Goal: Transaction & Acquisition: Purchase product/service

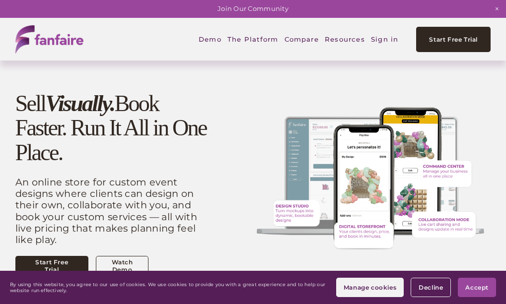
click at [383, 43] on link "Sign in" at bounding box center [384, 39] width 27 height 22
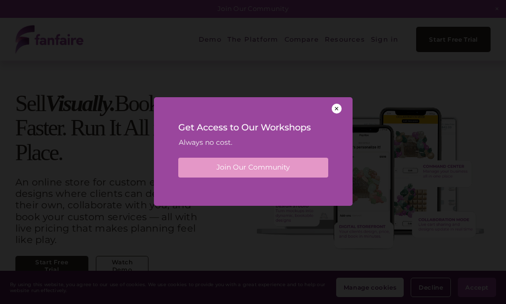
click at [337, 105] on div at bounding box center [336, 109] width 10 height 10
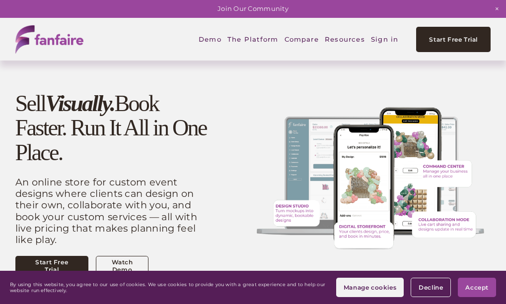
click at [388, 42] on link "Sign in" at bounding box center [384, 39] width 27 height 22
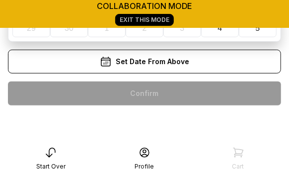
scroll to position [194, 0]
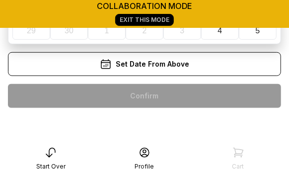
click at [160, 62] on div "Set Date From Above" at bounding box center [144, 64] width 273 height 24
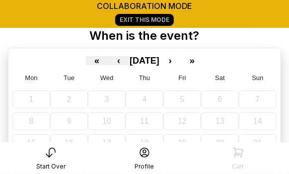
scroll to position [37, 0]
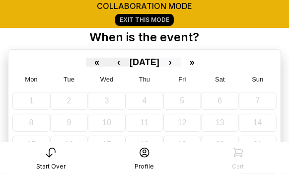
click at [181, 61] on button "›" at bounding box center [170, 62] width 22 height 9
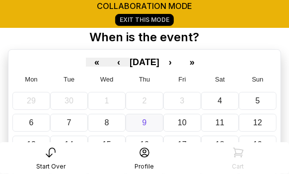
click at [147, 118] on button "9" at bounding box center [145, 123] width 38 height 18
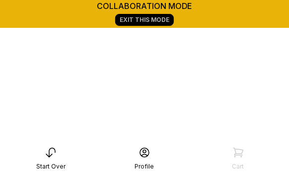
scroll to position [260, 0]
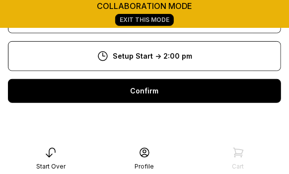
scroll to position [118, 0]
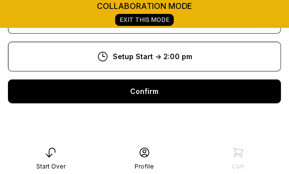
click at [153, 97] on div "Confirm" at bounding box center [144, 91] width 273 height 24
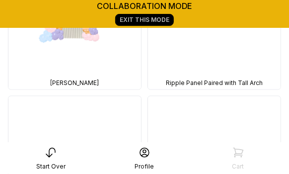
scroll to position [3553, 0]
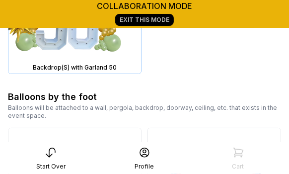
scroll to position [6134, 0]
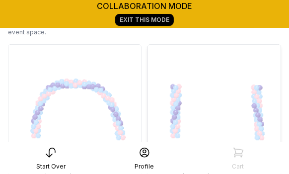
click at [262, 88] on img at bounding box center [214, 111] width 132 height 132
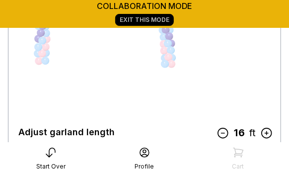
scroll to position [180, 0]
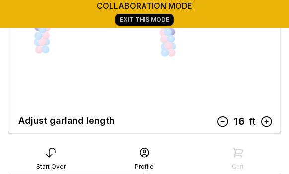
click at [225, 120] on icon at bounding box center [222, 121] width 13 height 13
click at [225, 120] on icon at bounding box center [223, 121] width 13 height 13
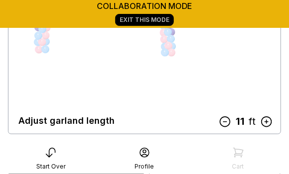
click at [225, 120] on icon at bounding box center [224, 121] width 13 height 13
click at [225, 120] on icon at bounding box center [222, 121] width 13 height 13
click at [225, 120] on icon at bounding box center [226, 121] width 13 height 13
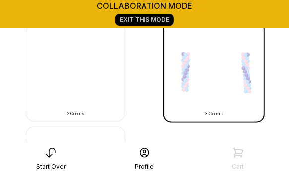
scroll to position [359, 0]
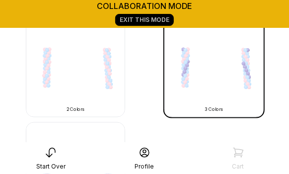
click at [110, 80] on img at bounding box center [75, 67] width 99 height 99
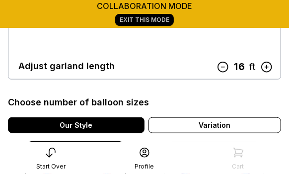
scroll to position [233, 0]
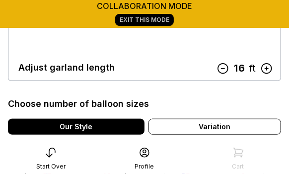
click at [225, 67] on icon at bounding box center [222, 68] width 13 height 13
click at [225, 67] on icon at bounding box center [223, 68] width 13 height 13
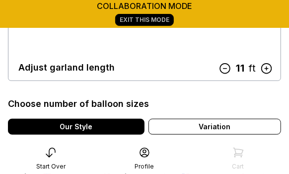
click at [225, 67] on icon at bounding box center [225, 69] width 10 height 10
click at [225, 67] on icon at bounding box center [222, 68] width 13 height 13
click at [227, 68] on icon at bounding box center [226, 68] width 13 height 13
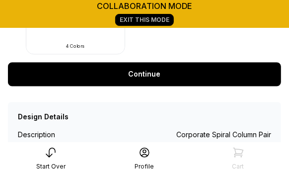
scroll to position [523, 0]
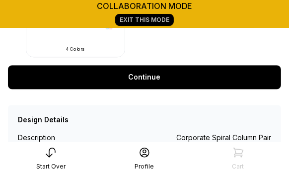
click at [191, 73] on link "Continue" at bounding box center [144, 77] width 273 height 24
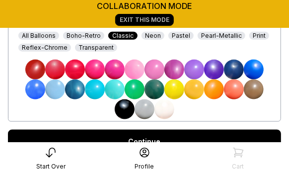
scroll to position [311, 0]
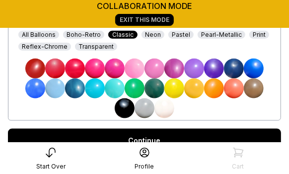
click at [209, 36] on div "Pearl-Metallic" at bounding box center [221, 35] width 48 height 8
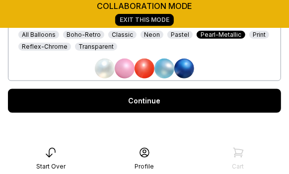
click at [58, 46] on div "Reflex-Chrome" at bounding box center [44, 47] width 53 height 8
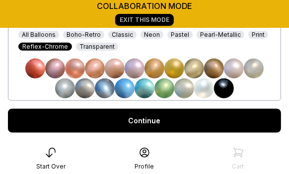
click at [142, 115] on link "Continue" at bounding box center [144, 121] width 273 height 24
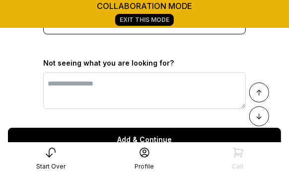
scroll to position [912, 0]
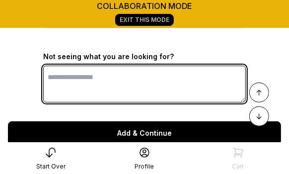
click at [144, 91] on textarea at bounding box center [144, 83] width 202 height 37
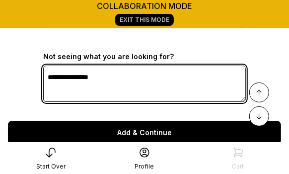
click at [79, 82] on textarea "**********" at bounding box center [144, 83] width 202 height 36
click at [105, 84] on textarea "**********" at bounding box center [144, 83] width 202 height 36
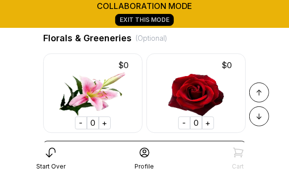
scroll to position [637, 0]
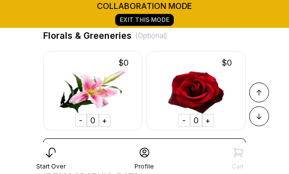
click at [260, 113] on span "↓" at bounding box center [259, 116] width 6 height 12
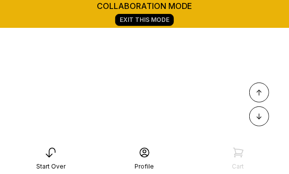
scroll to position [1054, 0]
click at [258, 94] on span "↑" at bounding box center [259, 92] width 6 height 12
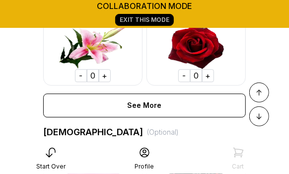
scroll to position [683, 0]
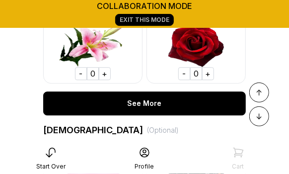
click at [171, 110] on div "See More" at bounding box center [144, 103] width 202 height 24
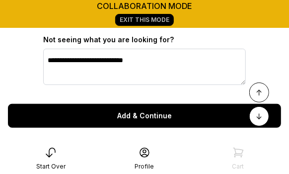
scroll to position [1142, 0]
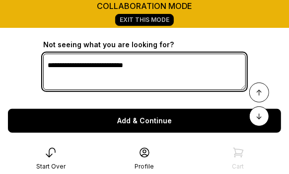
click at [183, 75] on textarea "**********" at bounding box center [144, 72] width 202 height 36
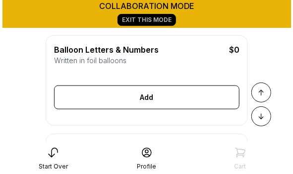
scroll to position [280, 0]
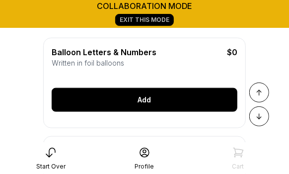
click at [146, 101] on div "Add" at bounding box center [145, 100] width 186 height 24
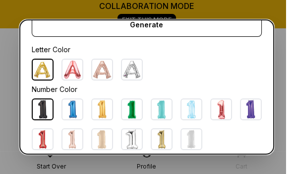
scroll to position [0, 0]
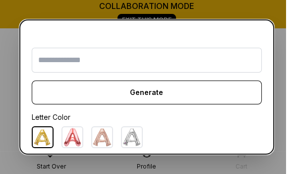
click at [282, 65] on dialog "Generate Letter Color Number Color Size S M L Save Close" at bounding box center [146, 87] width 293 height 174
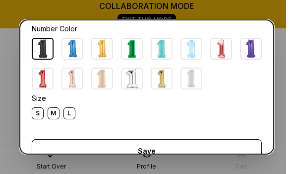
scroll to position [155, 0]
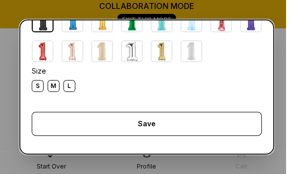
click at [284, 60] on dialog "Generate Letter Color Number Color Size S M L Save Close" at bounding box center [146, 87] width 293 height 174
click at [258, 9] on dialog "Generate Letter Color Number Color Size S M L Save Close" at bounding box center [146, 87] width 293 height 174
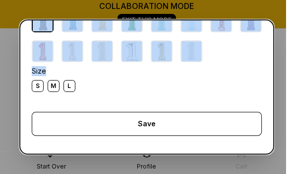
click at [258, 9] on dialog "Generate Letter Color Number Color Size S M L Save Close" at bounding box center [146, 87] width 293 height 174
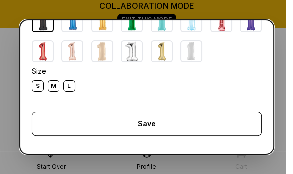
click at [279, 97] on dialog "Generate Letter Color Number Color Size S M L Save Close" at bounding box center [146, 87] width 293 height 174
click at [215, 162] on dialog "Generate Letter Color Number Color Size S M L Save Close" at bounding box center [146, 87] width 293 height 174
click at [211, 161] on dialog "Generate Letter Color Number Color Size S M L Save Close" at bounding box center [146, 87] width 293 height 174
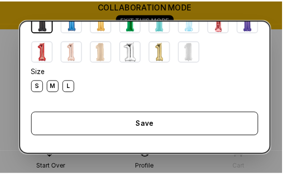
scroll to position [144, 0]
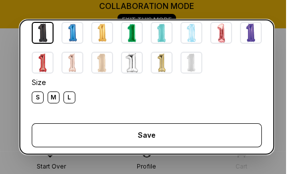
click at [277, 8] on dialog "Generate Letter Color Number Color Size S M L Save Close" at bounding box center [146, 87] width 293 height 174
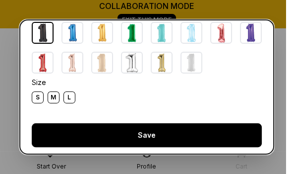
click at [166, 134] on div "Save" at bounding box center [147, 135] width 230 height 24
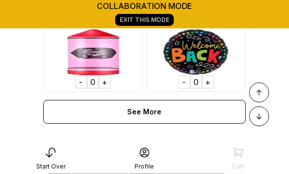
scroll to position [1044, 0]
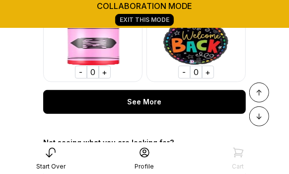
click at [161, 112] on div "See More" at bounding box center [144, 102] width 202 height 24
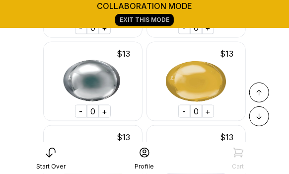
scroll to position [6400, 0]
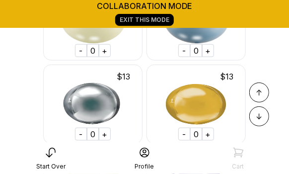
click at [207, 139] on div "+" at bounding box center [208, 134] width 12 height 13
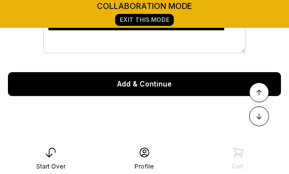
scroll to position [12846, 0]
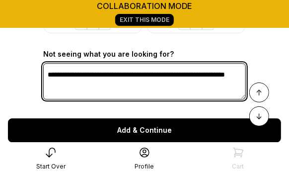
click at [121, 91] on textarea "**********" at bounding box center [144, 81] width 202 height 36
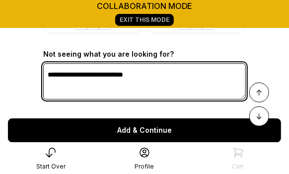
type textarea "**********"
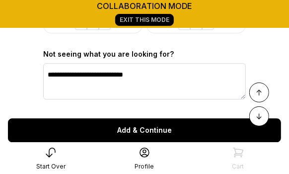
click at [158, 132] on div "Add & Continue" at bounding box center [144, 130] width 273 height 24
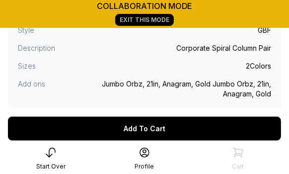
scroll to position [303, 0]
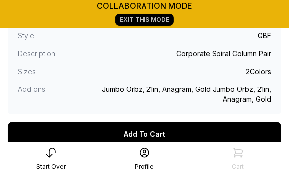
click at [217, 127] on div "Add To Cart" at bounding box center [144, 134] width 273 height 24
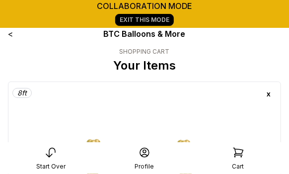
click at [10, 37] on link "<" at bounding box center [10, 34] width 5 height 10
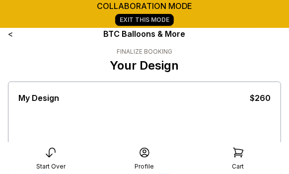
click at [10, 37] on link "<" at bounding box center [10, 34] width 5 height 10
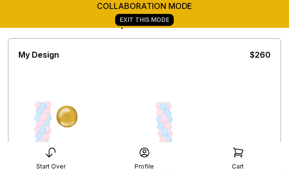
scroll to position [48, 0]
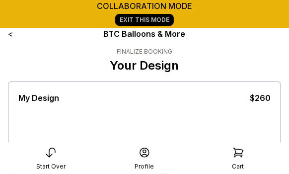
click at [9, 34] on link "<" at bounding box center [10, 34] width 5 height 10
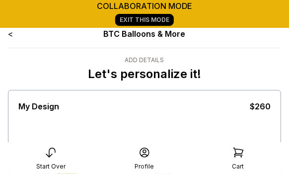
click at [8, 36] on link "<" at bounding box center [10, 34] width 5 height 10
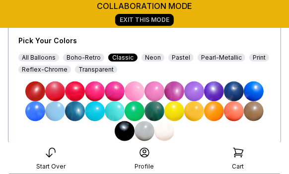
scroll to position [292, 0]
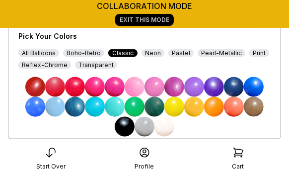
click at [49, 65] on div "Reflex-Chrome" at bounding box center [44, 65] width 53 height 8
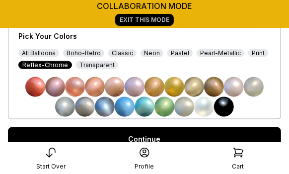
click at [195, 83] on img at bounding box center [194, 87] width 20 height 20
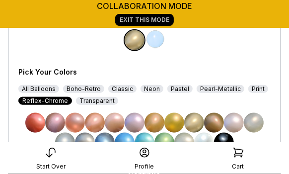
scroll to position [259, 0]
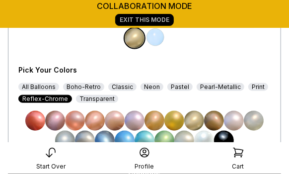
click at [178, 117] on img at bounding box center [174, 121] width 20 height 20
click at [159, 36] on img at bounding box center [155, 37] width 20 height 20
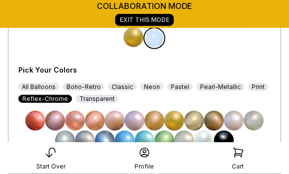
click at [174, 119] on img at bounding box center [174, 121] width 20 height 20
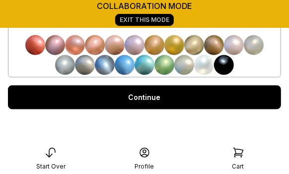
scroll to position [340, 0]
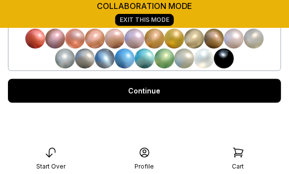
click at [221, 90] on link "Continue" at bounding box center [144, 91] width 273 height 24
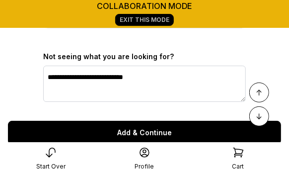
scroll to position [910, 0]
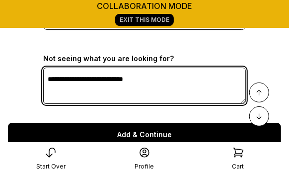
click at [177, 94] on textarea "**********" at bounding box center [144, 85] width 202 height 36
type textarea "**********"
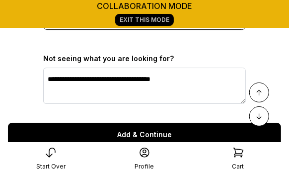
click at [200, 133] on div "Add & Continue" at bounding box center [144, 135] width 273 height 24
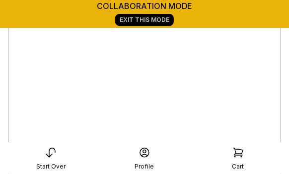
scroll to position [77, 0]
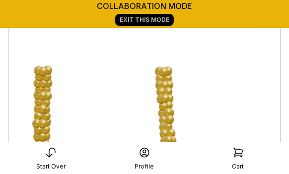
click at [200, 133] on div "My Design $260 screenshot clear" at bounding box center [144, 107] width 252 height 186
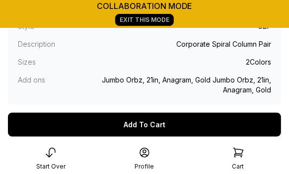
scroll to position [313, 0]
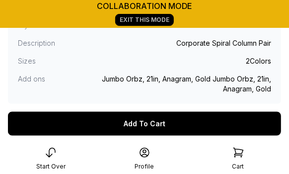
click at [160, 128] on div "Add To Cart" at bounding box center [144, 124] width 273 height 24
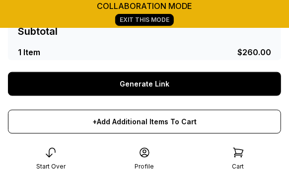
scroll to position [301, 0]
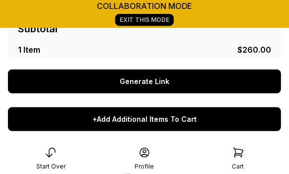
click at [191, 124] on div "+Add Additional Items To Cart" at bounding box center [144, 119] width 273 height 24
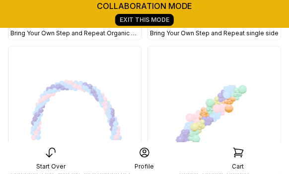
scroll to position [6606, 0]
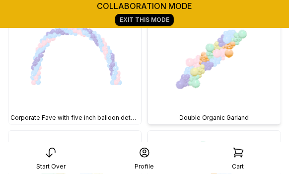
click at [250, 88] on img at bounding box center [214, 57] width 132 height 132
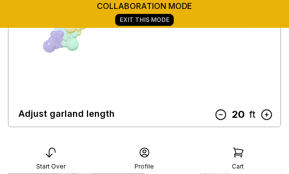
scroll to position [189, 0]
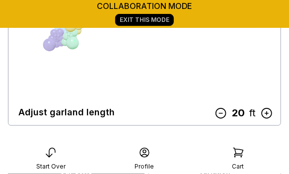
click at [222, 113] on icon at bounding box center [221, 113] width 10 height 10
click at [222, 113] on icon at bounding box center [223, 113] width 10 height 10
click at [222, 113] on icon at bounding box center [223, 113] width 13 height 13
click at [222, 113] on icon at bounding box center [223, 113] width 10 height 10
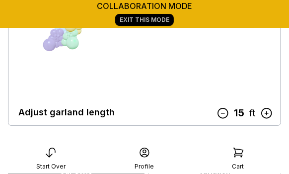
click at [222, 113] on icon at bounding box center [223, 113] width 10 height 10
click at [222, 113] on icon at bounding box center [224, 113] width 13 height 13
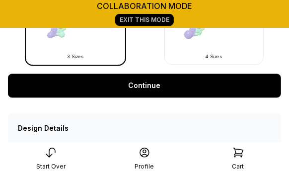
scroll to position [510, 0]
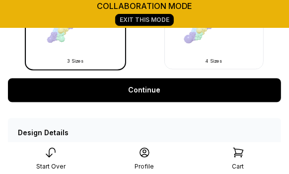
click at [188, 93] on link "Continue" at bounding box center [144, 90] width 273 height 24
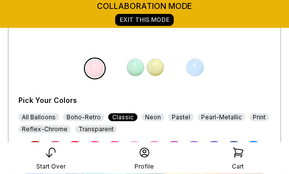
scroll to position [230, 0]
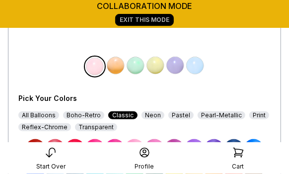
click at [59, 126] on div "Reflex-Chrome" at bounding box center [44, 127] width 53 height 8
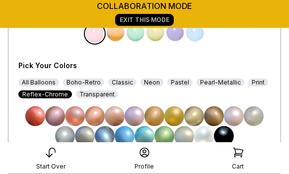
scroll to position [264, 0]
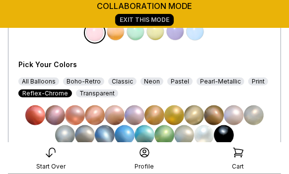
click at [173, 117] on img at bounding box center [174, 115] width 20 height 20
click at [120, 35] on img at bounding box center [116, 32] width 20 height 20
click at [177, 113] on img at bounding box center [174, 115] width 20 height 20
click at [137, 35] on img at bounding box center [136, 32] width 20 height 20
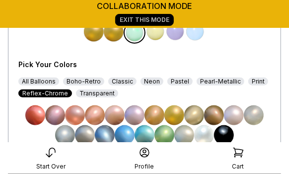
click at [173, 116] on img at bounding box center [174, 115] width 20 height 20
click at [155, 32] on img at bounding box center [155, 32] width 20 height 20
click at [178, 112] on img at bounding box center [174, 115] width 20 height 20
click at [177, 34] on img at bounding box center [175, 32] width 20 height 20
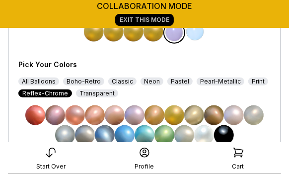
click at [173, 108] on img at bounding box center [174, 115] width 20 height 20
click at [195, 30] on img at bounding box center [195, 32] width 20 height 20
click at [175, 112] on img at bounding box center [174, 115] width 20 height 20
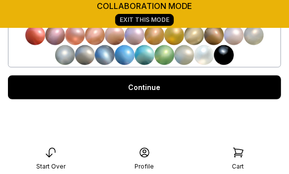
scroll to position [348, 0]
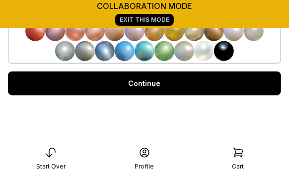
click at [200, 89] on link "Continue" at bounding box center [144, 83] width 273 height 24
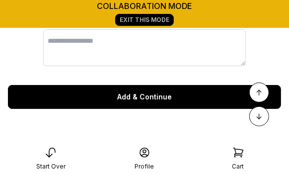
scroll to position [950, 0]
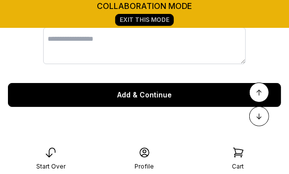
click at [180, 104] on div "Add & Continue" at bounding box center [144, 95] width 273 height 24
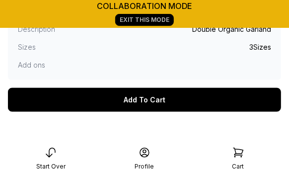
scroll to position [323, 0]
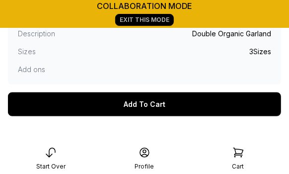
click at [160, 106] on div "Add To Cart" at bounding box center [144, 104] width 273 height 24
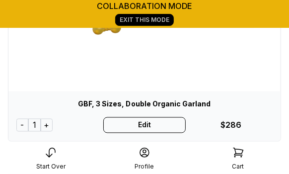
scroll to position [412, 0]
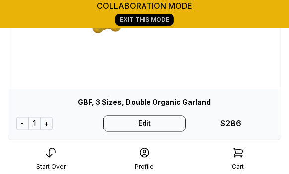
click at [46, 125] on div "+" at bounding box center [47, 123] width 12 height 13
click at [48, 123] on div "+" at bounding box center [48, 123] width 12 height 13
click at [22, 122] on div "-" at bounding box center [22, 123] width 12 height 13
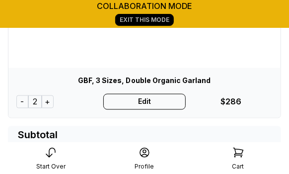
scroll to position [423, 0]
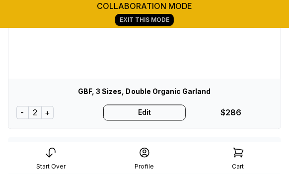
click at [151, 116] on div "Edit" at bounding box center [144, 113] width 83 height 16
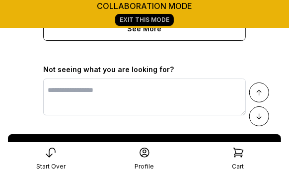
scroll to position [909, 0]
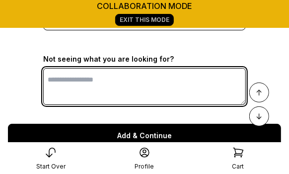
click at [108, 87] on textarea at bounding box center [144, 86] width 202 height 37
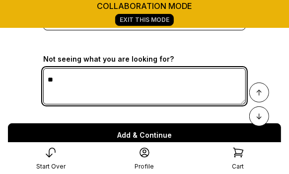
type textarea "*"
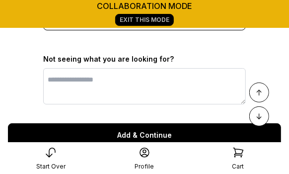
click at [102, 136] on div "Add & Continue" at bounding box center [144, 135] width 273 height 24
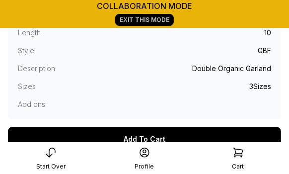
scroll to position [284, 0]
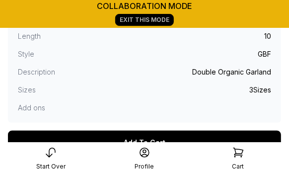
click at [174, 135] on div "Add To Cart" at bounding box center [144, 142] width 273 height 24
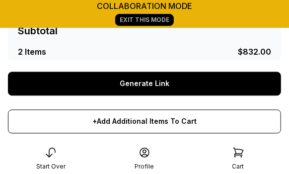
scroll to position [544, 0]
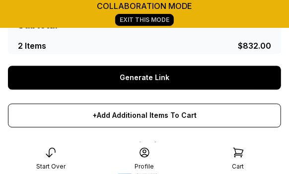
click at [193, 75] on link "Generate Link" at bounding box center [144, 77] width 273 height 24
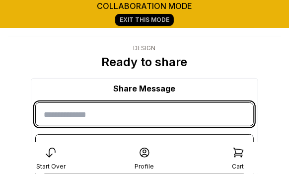
click at [100, 107] on input "input" at bounding box center [144, 114] width 218 height 24
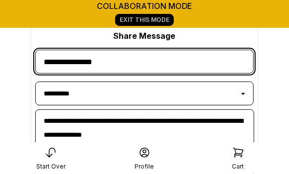
scroll to position [56, 0]
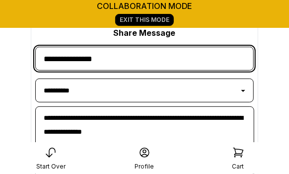
click at [130, 64] on input "input" at bounding box center [144, 59] width 218 height 24
type input "**********"
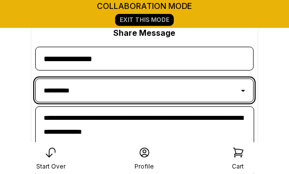
click at [242, 88] on select "**********" at bounding box center [144, 90] width 218 height 24
select select "**********"
click at [35, 78] on select "**********" at bounding box center [144, 90] width 218 height 24
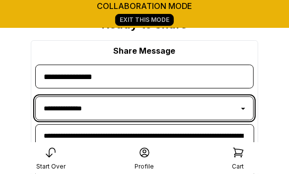
scroll to position [37, 0]
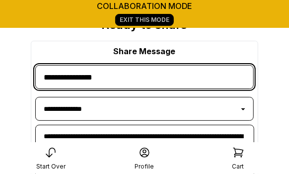
click at [116, 78] on input "input" at bounding box center [144, 77] width 218 height 24
type input "*"
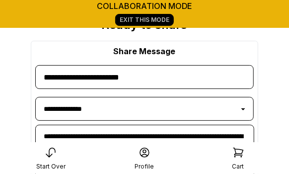
click at [162, 92] on div "**********" at bounding box center [144, 134] width 227 height 187
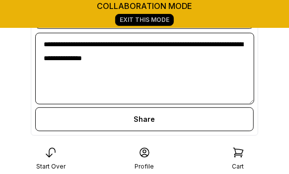
scroll to position [130, 0]
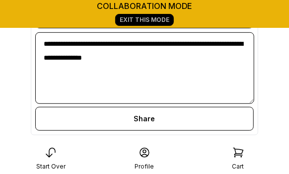
click at [179, 117] on div "Share" at bounding box center [144, 119] width 218 height 24
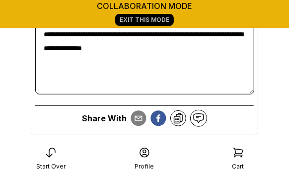
scroll to position [146, 0]
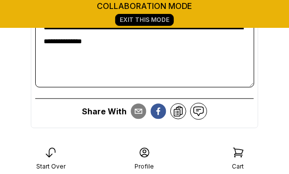
click at [139, 113] on circle "email" at bounding box center [137, 111] width 15 height 15
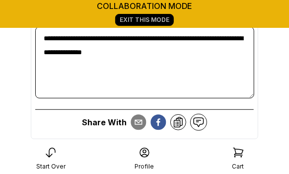
scroll to position [134, 0]
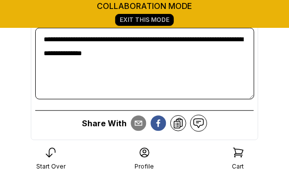
click at [140, 121] on icon "email" at bounding box center [137, 123] width 7 height 5
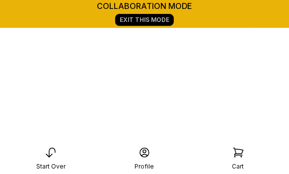
scroll to position [256, 0]
drag, startPoint x: 223, startPoint y: 14, endPoint x: 219, endPoint y: -22, distance: 36.0
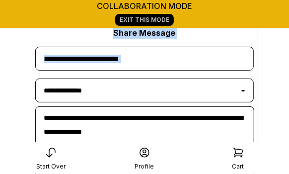
scroll to position [0, 0]
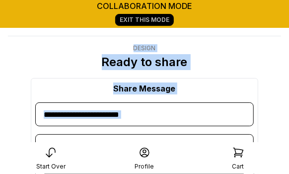
click at [260, 57] on div "**********" at bounding box center [144, 151] width 273 height 246
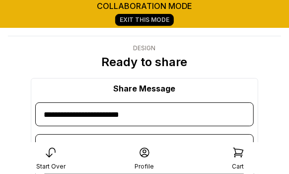
click at [163, 89] on div "Share Message" at bounding box center [144, 88] width 62 height 12
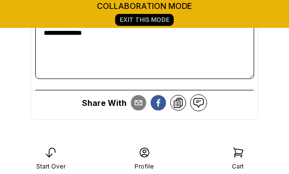
scroll to position [155, 0]
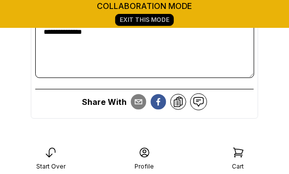
click at [180, 104] on icon at bounding box center [178, 102] width 8 height 10
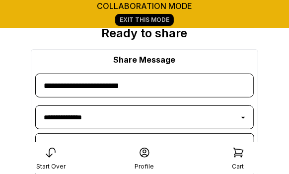
scroll to position [28, 0]
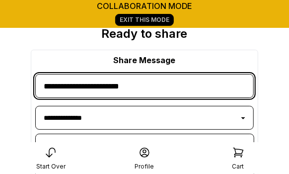
click at [76, 86] on input "input" at bounding box center [144, 86] width 218 height 24
click at [45, 84] on input "input" at bounding box center [144, 86] width 218 height 24
click at [147, 83] on input "input" at bounding box center [144, 86] width 218 height 24
click at [78, 85] on input "input" at bounding box center [144, 86] width 218 height 24
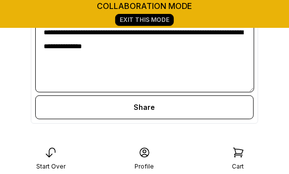
scroll to position [139, 0]
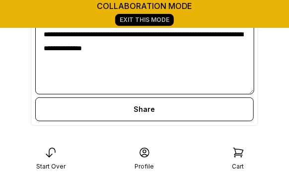
type input "**********"
click at [138, 106] on div "Share" at bounding box center [144, 109] width 218 height 24
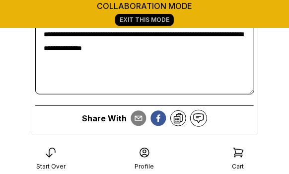
click at [177, 118] on icon at bounding box center [178, 118] width 12 height 12
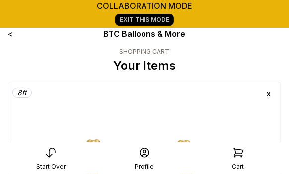
click at [144, 18] on link "Exit This Mode" at bounding box center [144, 20] width 59 height 12
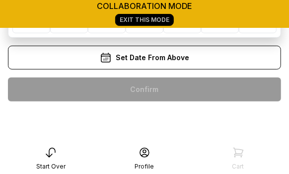
scroll to position [120, 0]
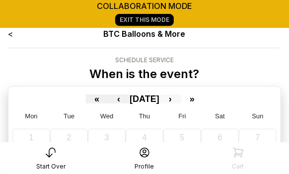
click at [181, 97] on button "›" at bounding box center [170, 98] width 22 height 9
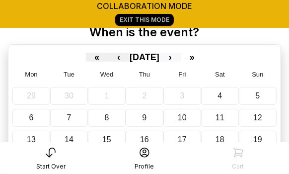
scroll to position [42, 0]
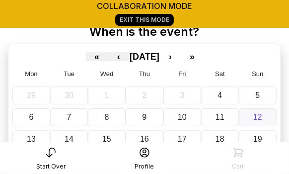
click at [263, 116] on button "12" at bounding box center [258, 117] width 38 height 18
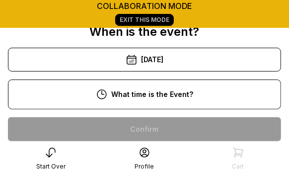
click at [196, 128] on div "10:00 am" at bounding box center [144, 129] width 257 height 24
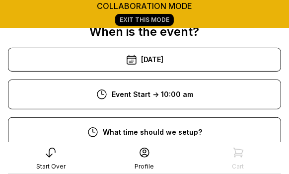
click at [288, 68] on html "collaboration mode Exit This Mode < BTC Balloons & More Schedule Service When i…" at bounding box center [144, 151] width 289 height 386
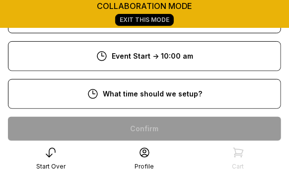
scroll to position [84, 0]
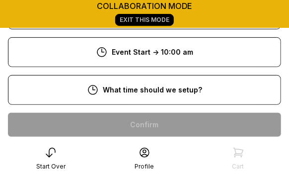
click at [163, 127] on div "8:00 am" at bounding box center [144, 125] width 257 height 24
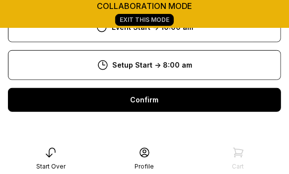
scroll to position [110, 0]
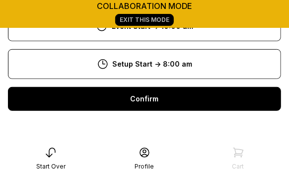
click at [221, 98] on div "Confirm" at bounding box center [144, 99] width 273 height 24
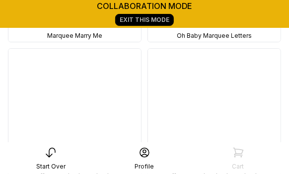
scroll to position [6995, 0]
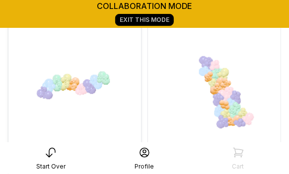
click at [101, 87] on img at bounding box center [74, 87] width 132 height 132
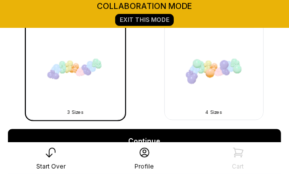
scroll to position [360, 0]
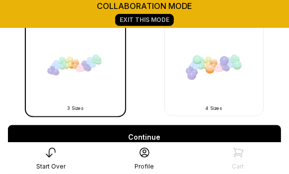
click at [163, 134] on link "Continue" at bounding box center [144, 137] width 273 height 24
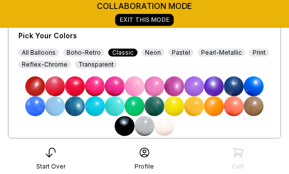
scroll to position [291, 0]
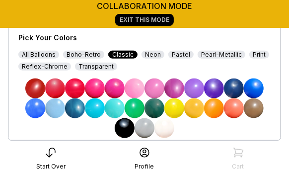
click at [181, 54] on div "Pastel" at bounding box center [180, 55] width 25 height 8
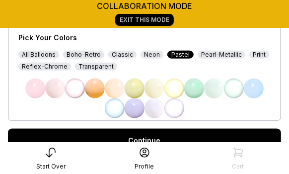
click at [83, 54] on div "Boho-Retro" at bounding box center [83, 55] width 41 height 8
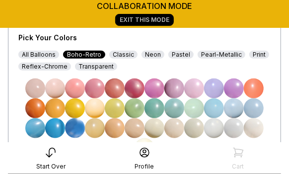
click at [135, 104] on img at bounding box center [135, 108] width 20 height 20
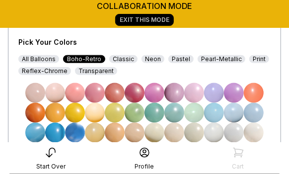
scroll to position [288, 0]
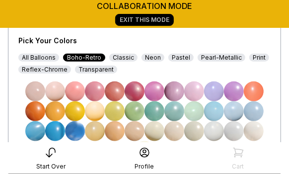
click at [170, 57] on div "Pastel" at bounding box center [180, 58] width 25 height 8
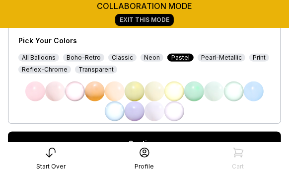
click at [50, 58] on div "All Balloons" at bounding box center [38, 58] width 41 height 8
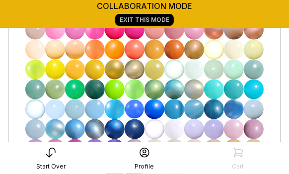
scroll to position [361, 0]
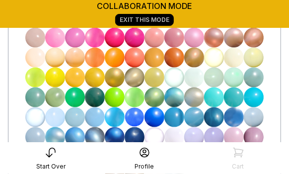
click at [255, 54] on img at bounding box center [254, 58] width 20 height 20
click at [260, 59] on img at bounding box center [254, 58] width 20 height 20
click at [56, 94] on img at bounding box center [55, 97] width 20 height 20
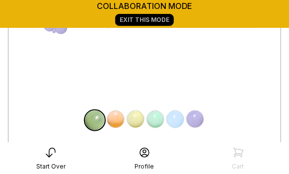
scroll to position [181, 0]
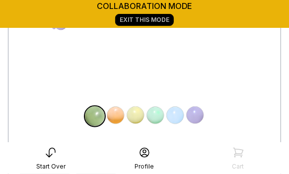
click at [117, 110] on img at bounding box center [116, 115] width 20 height 20
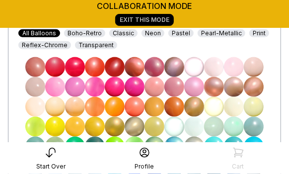
scroll to position [314, 0]
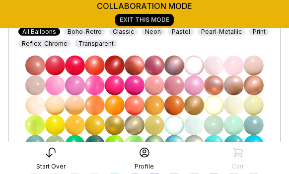
click at [250, 104] on img at bounding box center [254, 105] width 20 height 20
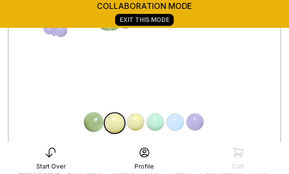
scroll to position [175, 0]
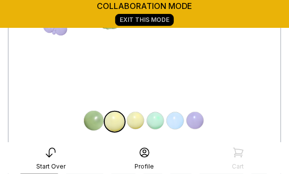
click at [154, 123] on img at bounding box center [155, 121] width 20 height 20
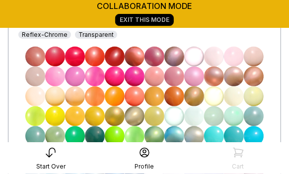
scroll to position [321, 0]
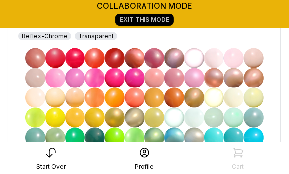
click at [153, 58] on img at bounding box center [154, 58] width 20 height 20
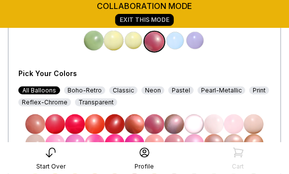
scroll to position [245, 0]
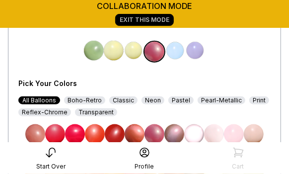
click at [179, 54] on img at bounding box center [175, 51] width 20 height 20
click at [122, 98] on div "Classic" at bounding box center [123, 100] width 28 height 8
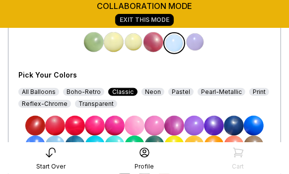
scroll to position [256, 0]
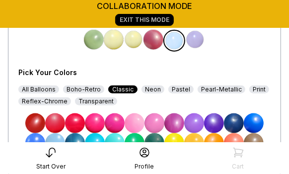
click at [171, 89] on div "Pastel" at bounding box center [180, 89] width 25 height 8
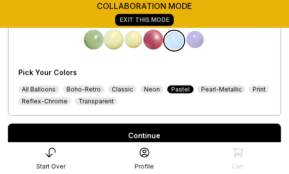
click at [151, 128] on link "Continue" at bounding box center [144, 136] width 273 height 24
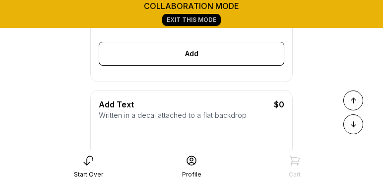
scroll to position [328, 0]
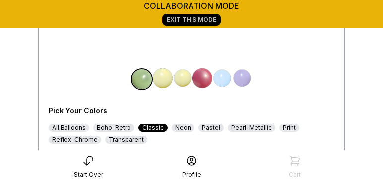
scroll to position [216, 0]
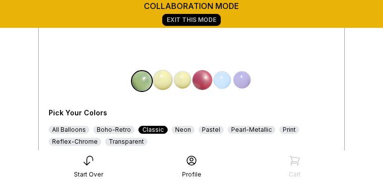
click at [239, 82] on img at bounding box center [242, 80] width 20 height 20
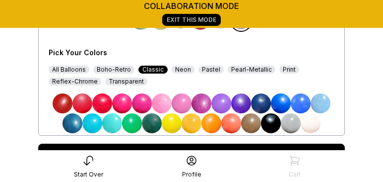
scroll to position [277, 0]
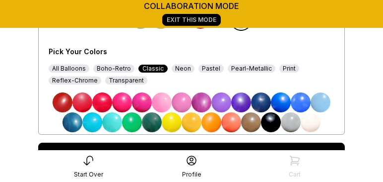
click at [111, 68] on div "Boho-Retro" at bounding box center [113, 69] width 41 height 8
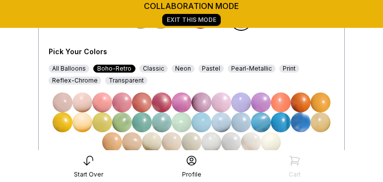
click at [123, 119] on img at bounding box center [122, 122] width 20 height 20
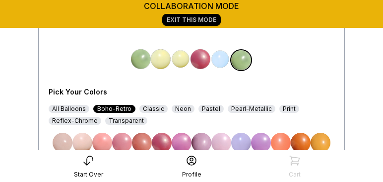
scroll to position [235, 0]
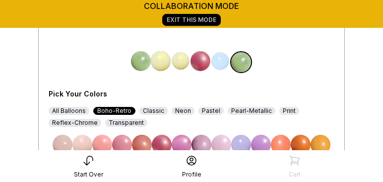
click at [225, 63] on img at bounding box center [220, 61] width 20 height 20
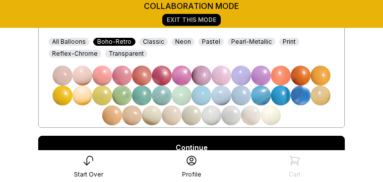
scroll to position [316, 0]
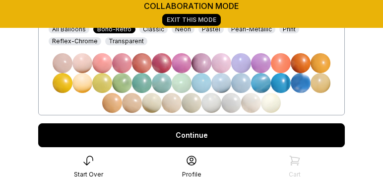
click at [208, 139] on link "Continue" at bounding box center [191, 135] width 307 height 24
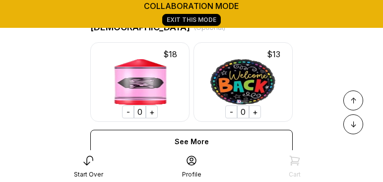
scroll to position [804, 0]
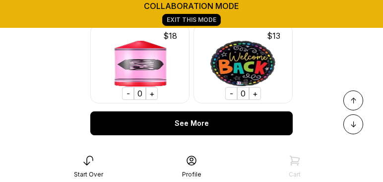
click at [229, 126] on div "See More" at bounding box center [191, 123] width 202 height 24
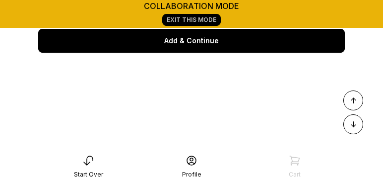
scroll to position [12630, 0]
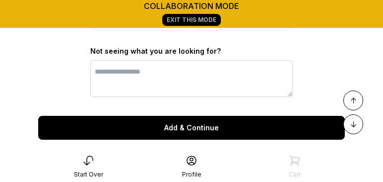
click at [196, 134] on div "Add & Continue" at bounding box center [191, 128] width 307 height 24
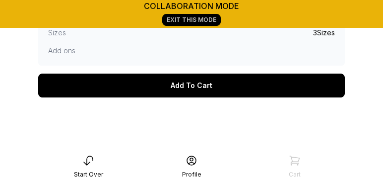
scroll to position [337, 0]
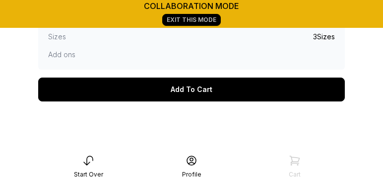
click at [208, 92] on div "Add To Cart" at bounding box center [191, 89] width 307 height 24
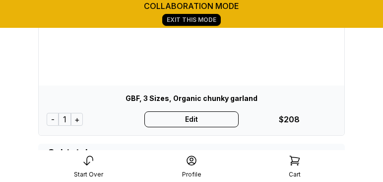
scroll to position [188, 0]
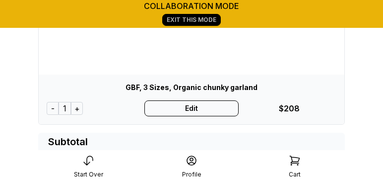
drag, startPoint x: 378, startPoint y: 54, endPoint x: 385, endPoint y: 12, distance: 41.9
click at [383, 13] on html "collaboration mode Exit This Mode < BTC Balloons & More SHOPPING CART Your Item…" at bounding box center [191, 141] width 383 height 658
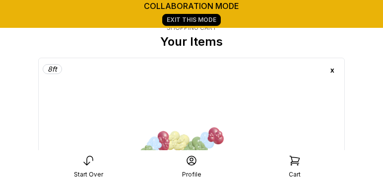
scroll to position [18, 0]
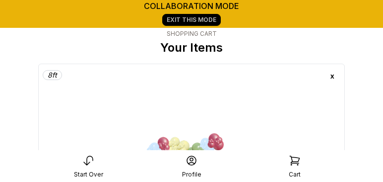
click at [218, 92] on img at bounding box center [191, 162] width 149 height 149
click at [128, 84] on div at bounding box center [192, 154] width 306 height 181
click at [117, 95] on img at bounding box center [191, 162] width 149 height 149
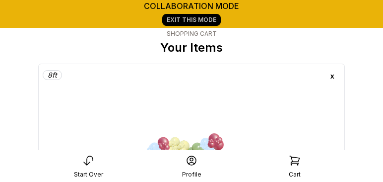
click at [117, 95] on img at bounding box center [191, 162] width 149 height 149
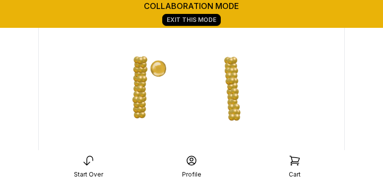
scroll to position [40, 0]
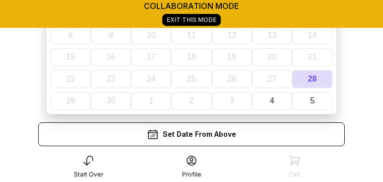
scroll to position [50, 0]
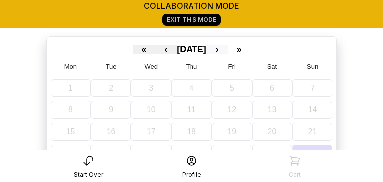
click at [228, 48] on button "›" at bounding box center [217, 49] width 22 height 9
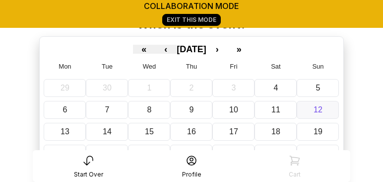
click at [314, 108] on abbr "12" at bounding box center [318, 109] width 9 height 8
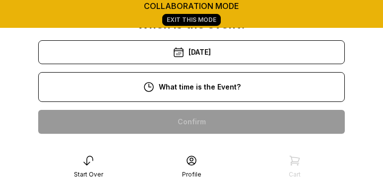
click at [249, 55] on div "[DATE]" at bounding box center [191, 52] width 307 height 24
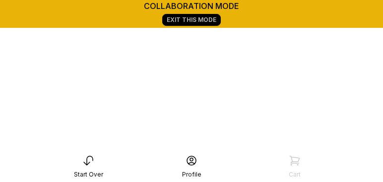
scroll to position [378, 0]
click at [192, 120] on div "4:00 pm" at bounding box center [191, 132] width 291 height 24
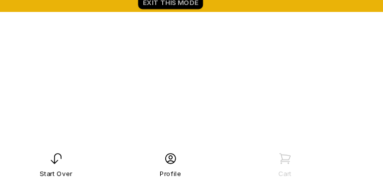
scroll to position [433, 0]
click at [261, 152] on div "1:00 pm" at bounding box center [191, 164] width 291 height 24
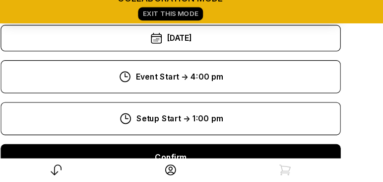
scroll to position [216, 0]
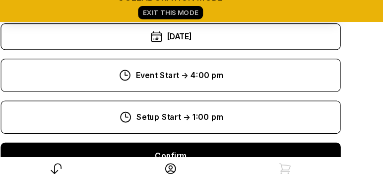
click at [207, 142] on div "Confirm" at bounding box center [191, 149] width 307 height 24
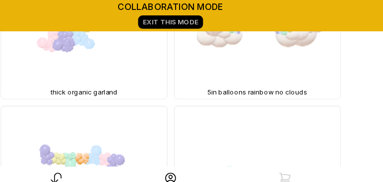
scroll to position [8570, 0]
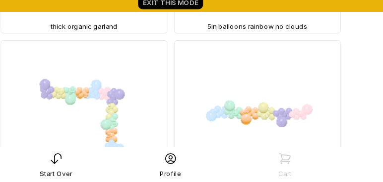
click at [314, 111] on img at bounding box center [269, 128] width 149 height 149
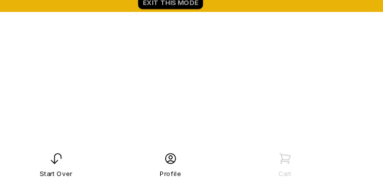
scroll to position [138, 0]
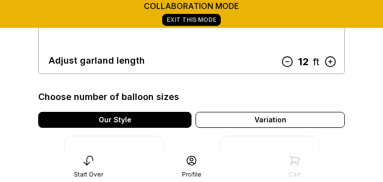
scroll to position [239, 0]
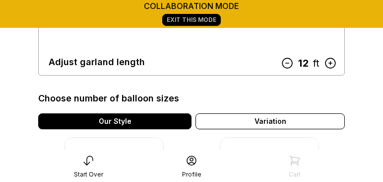
click at [292, 61] on icon at bounding box center [287, 63] width 13 height 13
click at [292, 61] on icon at bounding box center [288, 63] width 13 height 13
click at [291, 61] on icon at bounding box center [286, 63] width 10 height 10
click at [292, 61] on icon at bounding box center [286, 63] width 13 height 13
click at [292, 61] on icon at bounding box center [290, 63] width 13 height 13
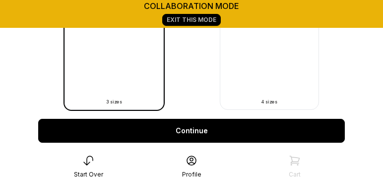
scroll to position [475, 0]
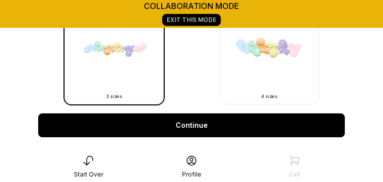
click at [263, 120] on link "Continue" at bounding box center [191, 125] width 307 height 24
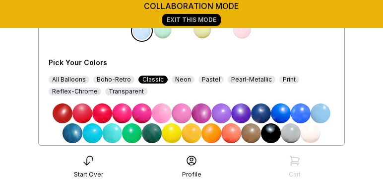
scroll to position [268, 0]
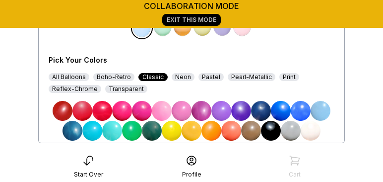
click at [79, 74] on div "All Balloons" at bounding box center [69, 77] width 41 height 8
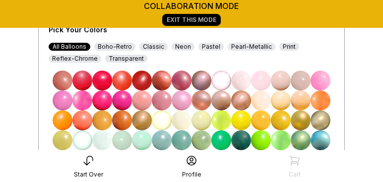
scroll to position [299, 0]
click at [210, 45] on div "Pastel" at bounding box center [210, 47] width 25 height 8
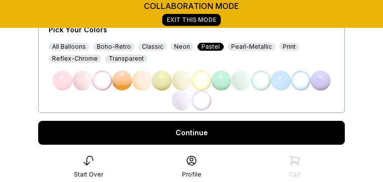
click at [73, 45] on div "All Balloons" at bounding box center [69, 47] width 41 height 8
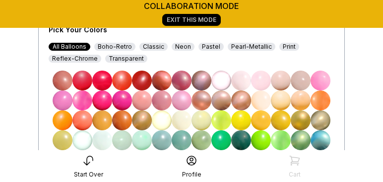
click at [222, 119] on img at bounding box center [221, 120] width 20 height 20
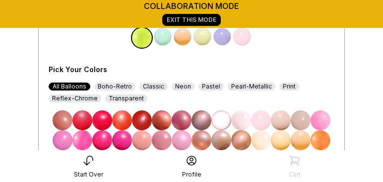
scroll to position [262, 0]
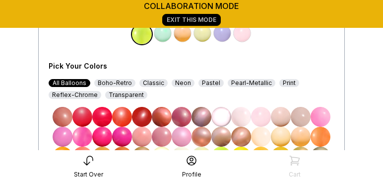
click at [165, 33] on img at bounding box center [163, 33] width 20 height 20
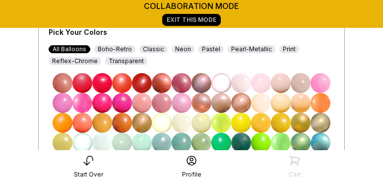
scroll to position [295, 0]
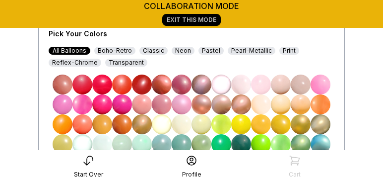
click at [219, 120] on img at bounding box center [221, 124] width 20 height 20
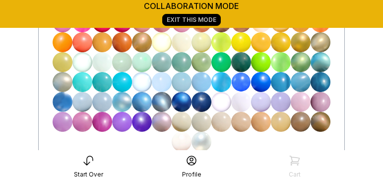
scroll to position [376, 0]
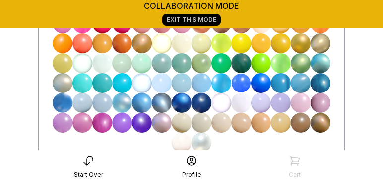
click at [261, 66] on img at bounding box center [261, 63] width 20 height 20
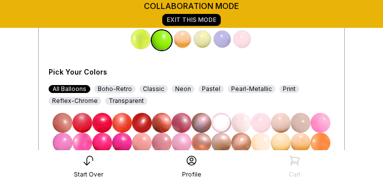
scroll to position [258, 0]
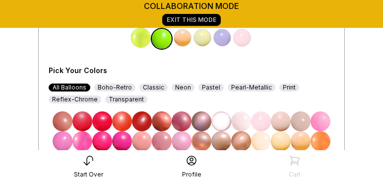
click at [180, 41] on img at bounding box center [183, 38] width 20 height 20
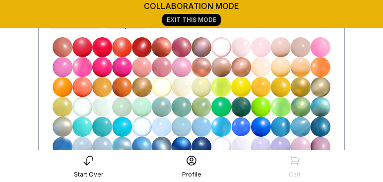
scroll to position [328, 0]
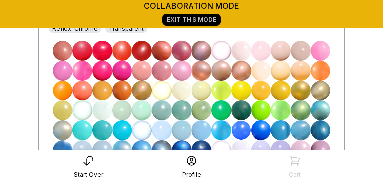
click at [274, 106] on img at bounding box center [281, 110] width 20 height 20
click at [223, 87] on img at bounding box center [221, 90] width 20 height 20
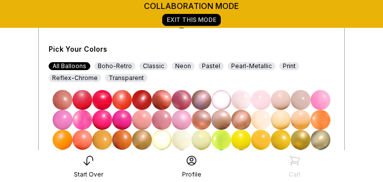
scroll to position [213, 0]
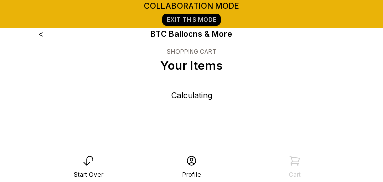
scroll to position [40, 0]
